Goal: Information Seeking & Learning: Check status

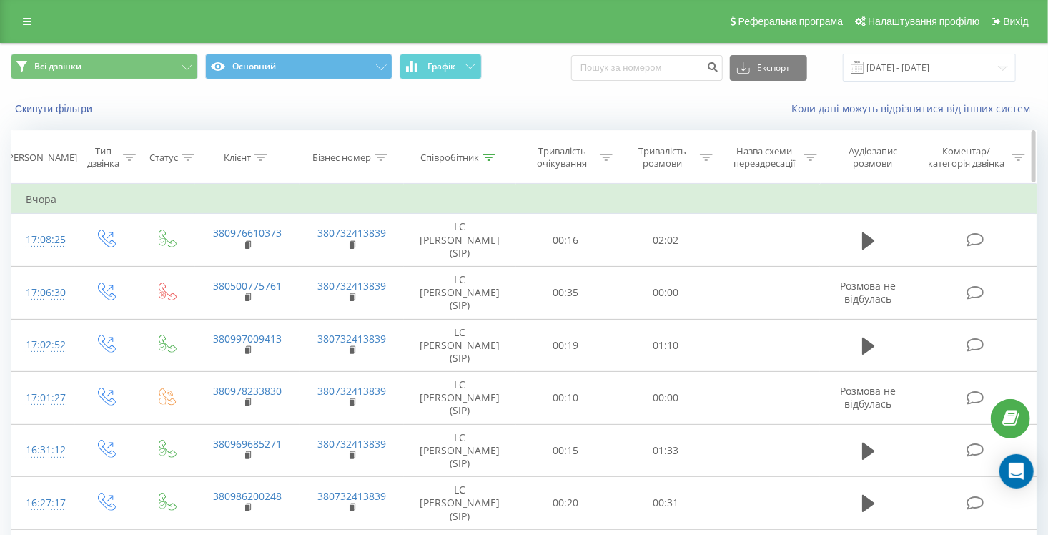
click at [481, 161] on div "Співробітник" at bounding box center [458, 158] width 75 height 12
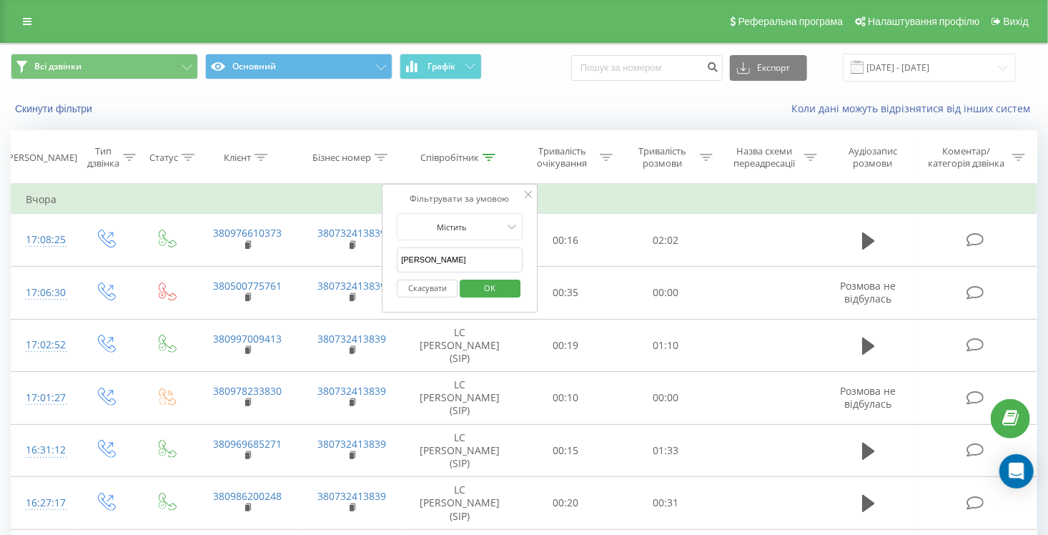
click at [431, 282] on button "Скасувати" at bounding box center [427, 289] width 61 height 18
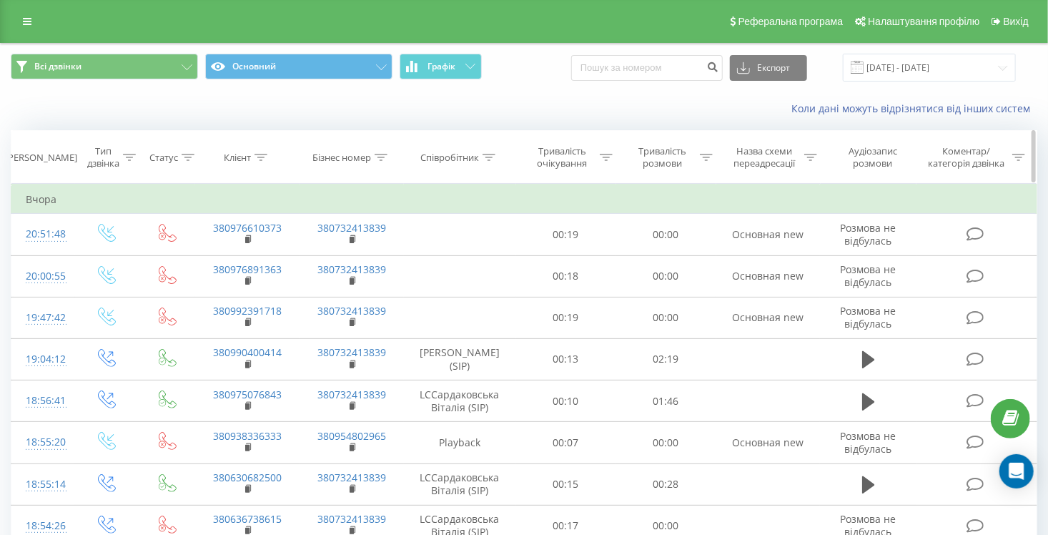
click at [260, 154] on icon at bounding box center [261, 157] width 13 height 7
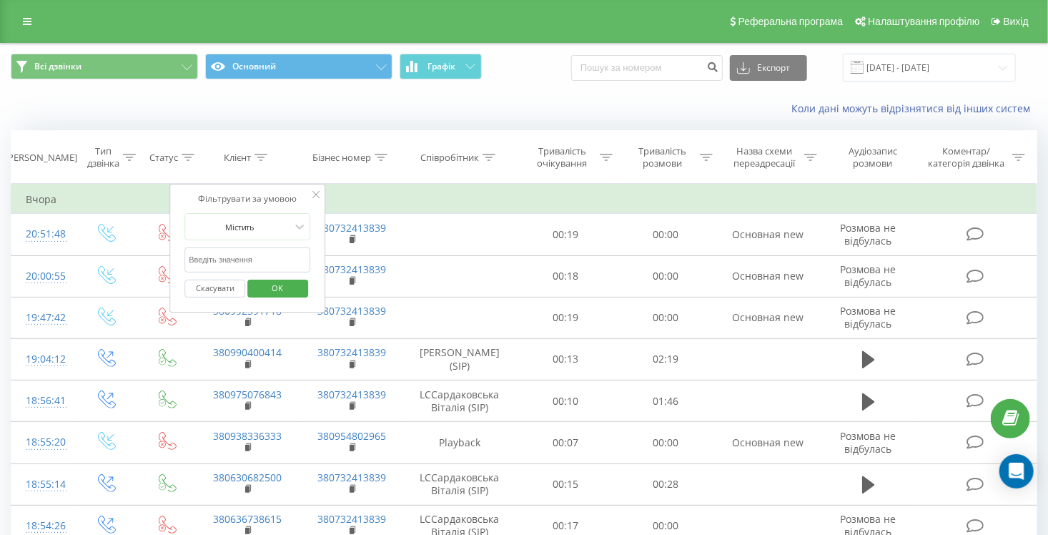
click at [247, 257] on input "text" at bounding box center [248, 259] width 126 height 25
paste input "380976610373"
type input "380976610373"
click at [262, 288] on span "OK" at bounding box center [278, 288] width 40 height 22
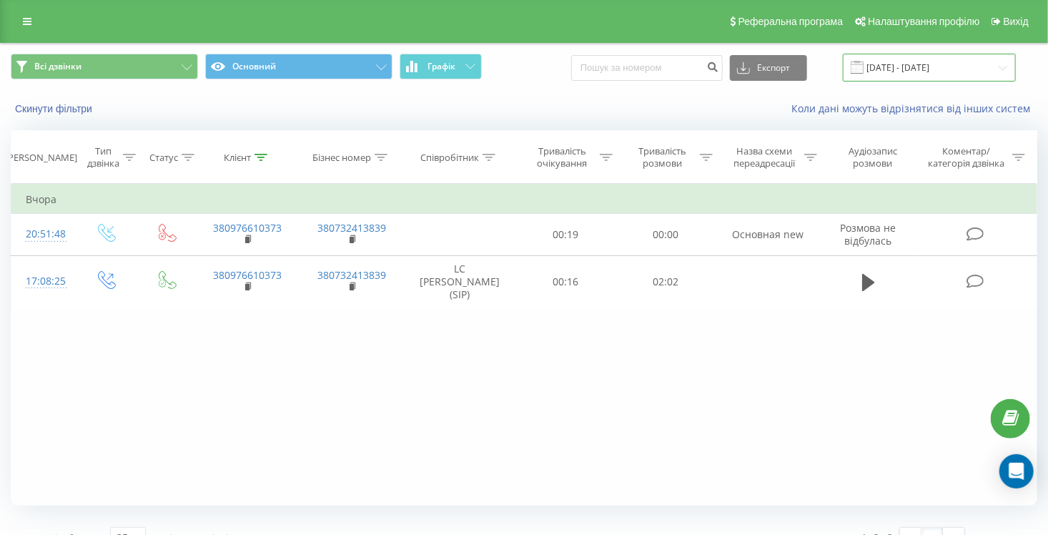
click at [1002, 64] on input "[DATE] - [DATE]" at bounding box center [929, 68] width 173 height 28
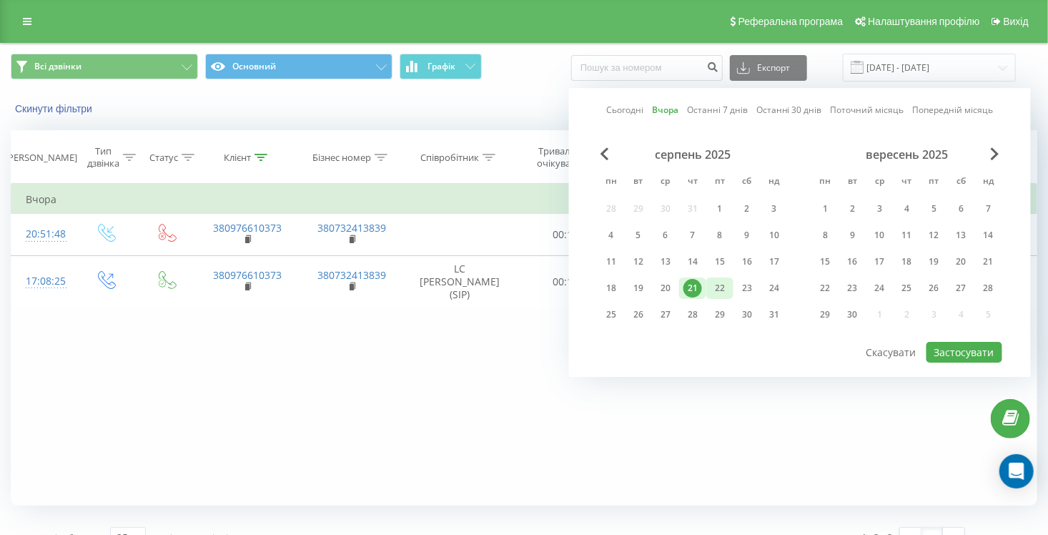
click at [714, 288] on div "22" at bounding box center [720, 288] width 19 height 19
click at [962, 348] on button "Застосувати" at bounding box center [965, 352] width 76 height 21
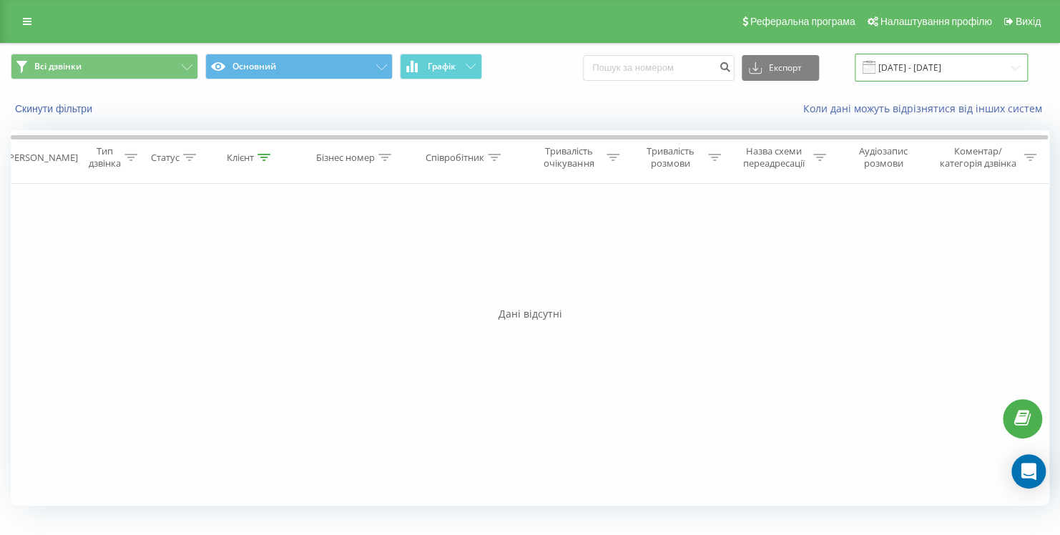
click at [945, 72] on input "[DATE] - [DATE]" at bounding box center [941, 68] width 173 height 28
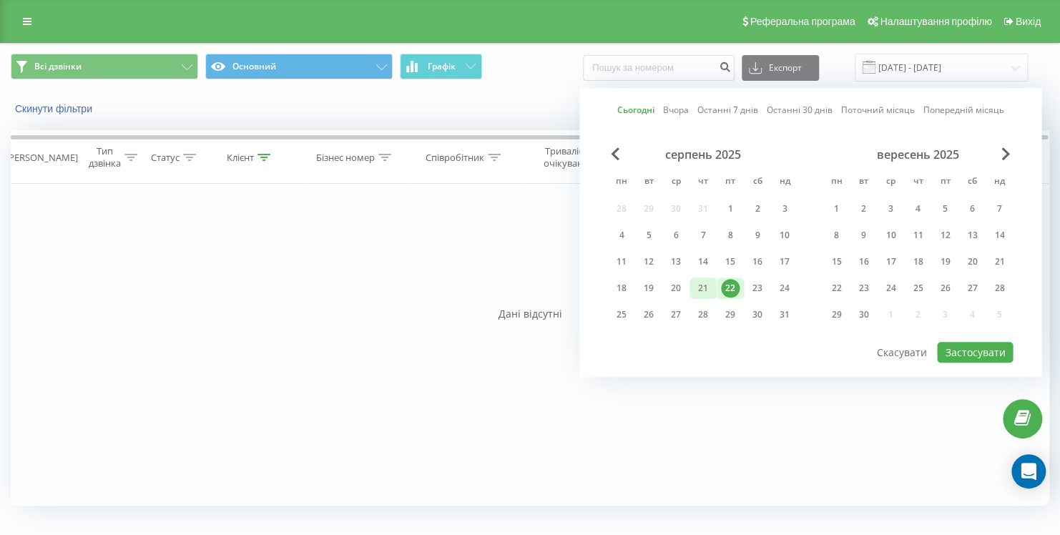
click at [701, 286] on div "21" at bounding box center [703, 288] width 19 height 19
click at [957, 349] on button "Застосувати" at bounding box center [975, 352] width 76 height 21
type input "[DATE] - [DATE]"
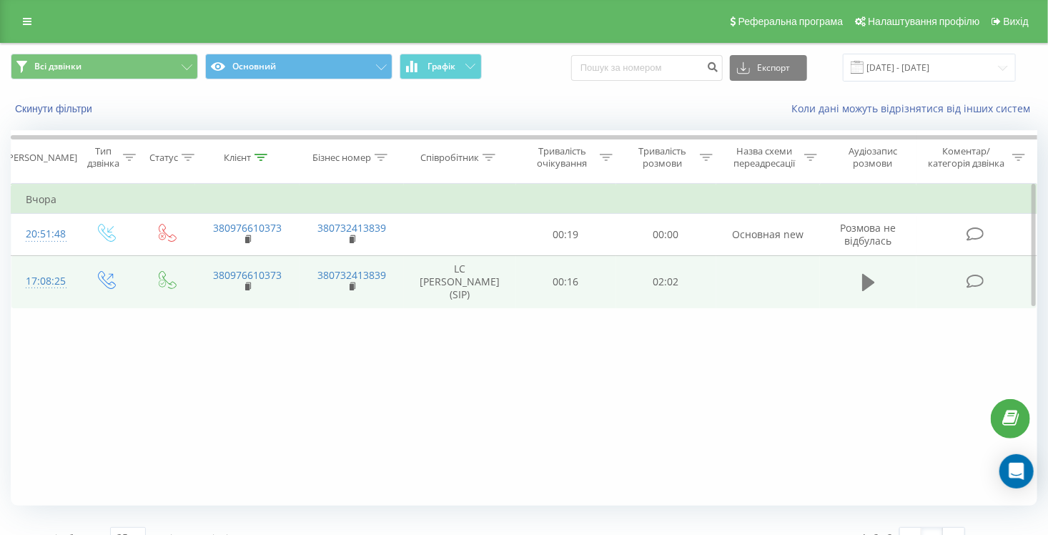
click at [870, 280] on icon at bounding box center [869, 282] width 13 height 17
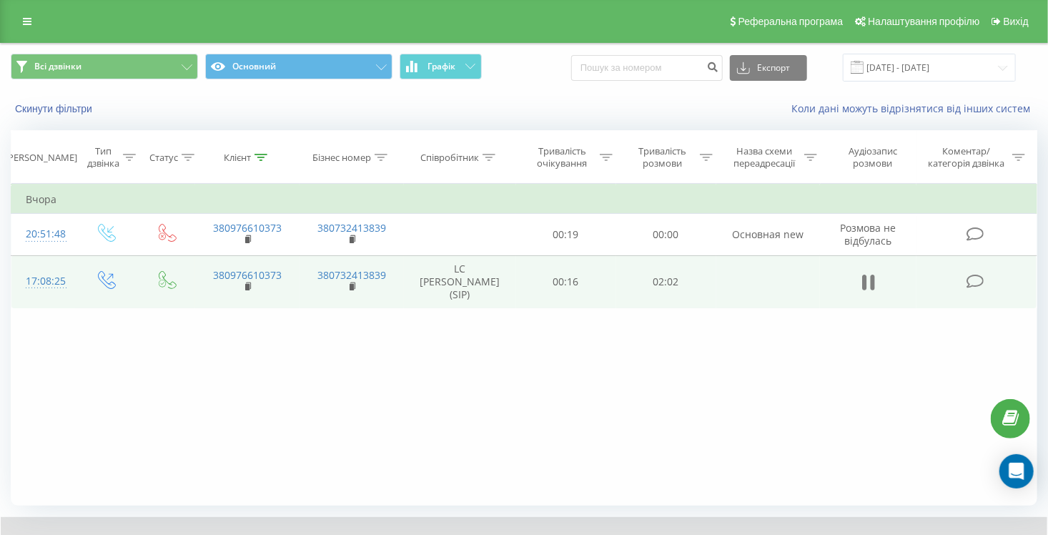
click at [870, 280] on icon at bounding box center [869, 282] width 13 height 20
